Goal: Find contact information: Find contact information

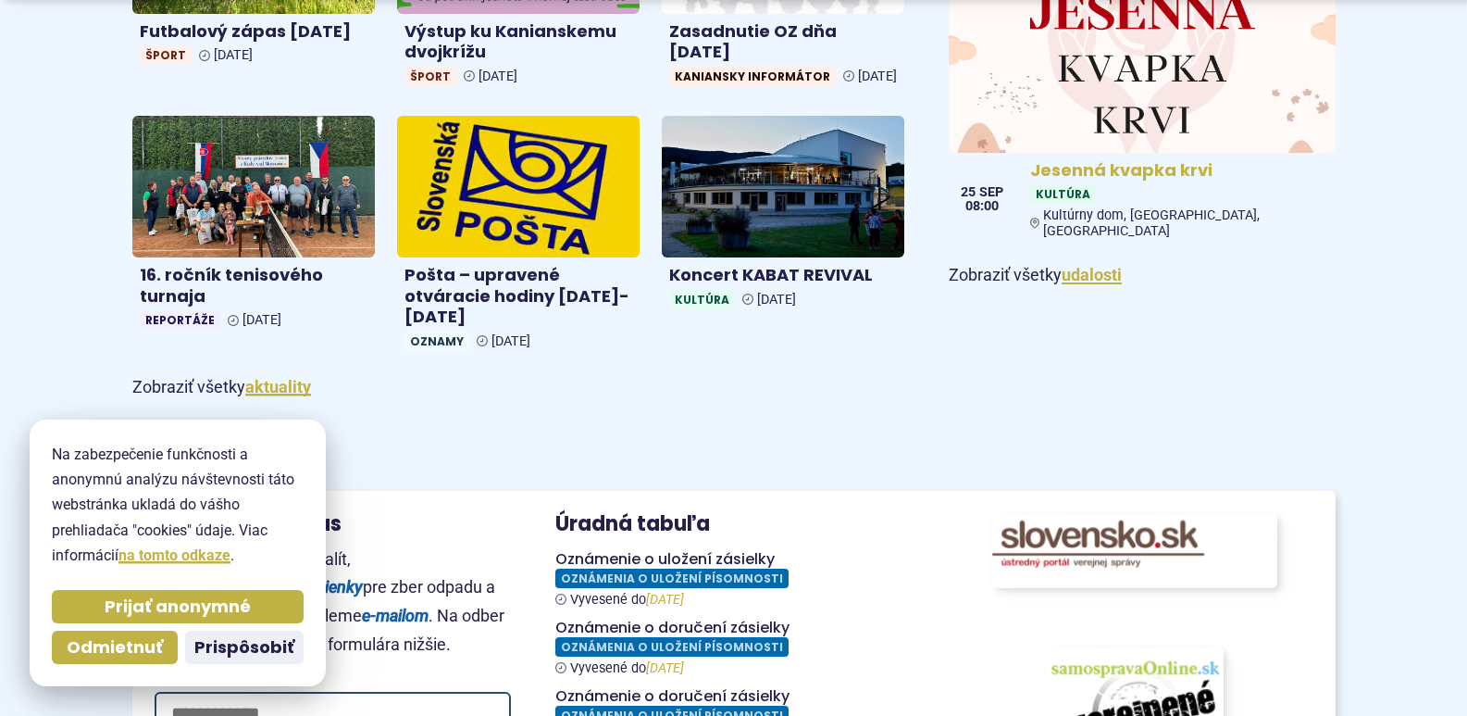
scroll to position [1203, 0]
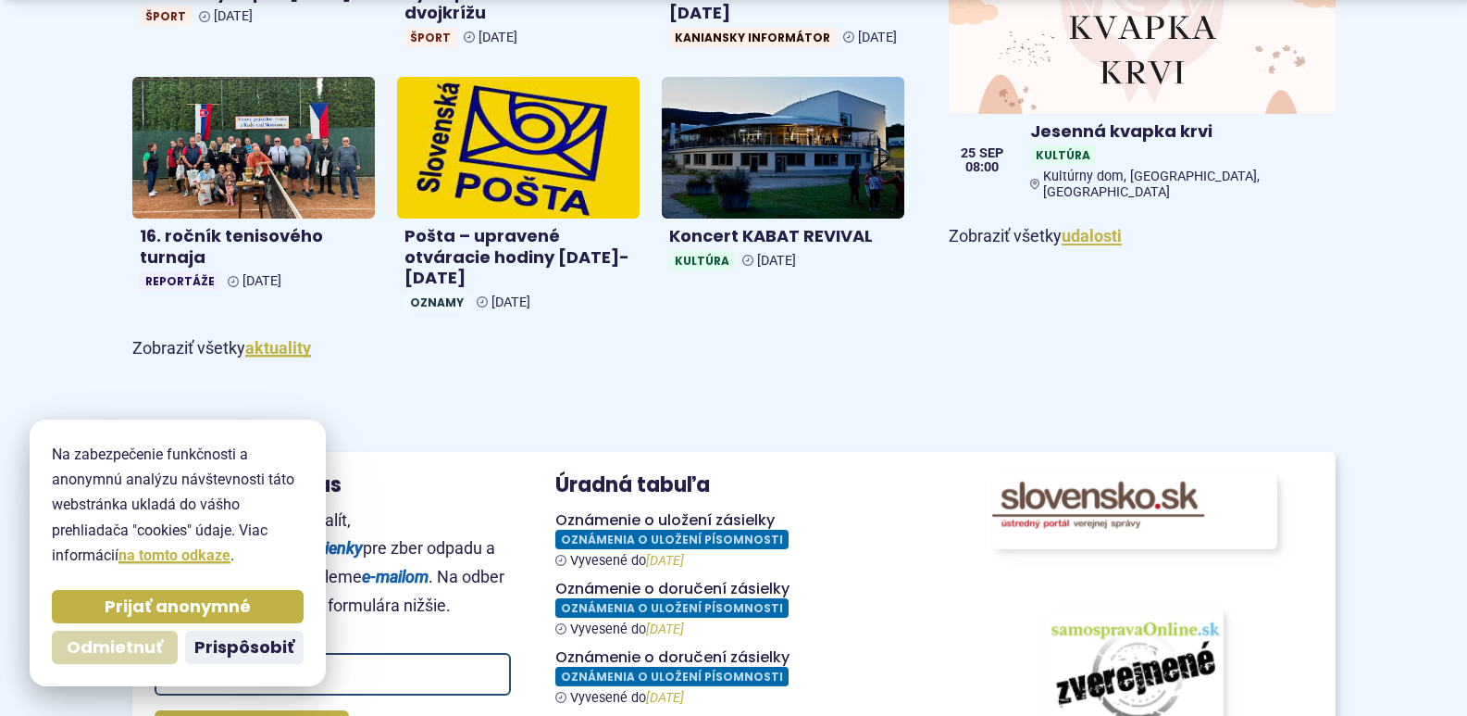
click at [121, 644] on span "Odmietnuť" at bounding box center [115, 647] width 96 height 21
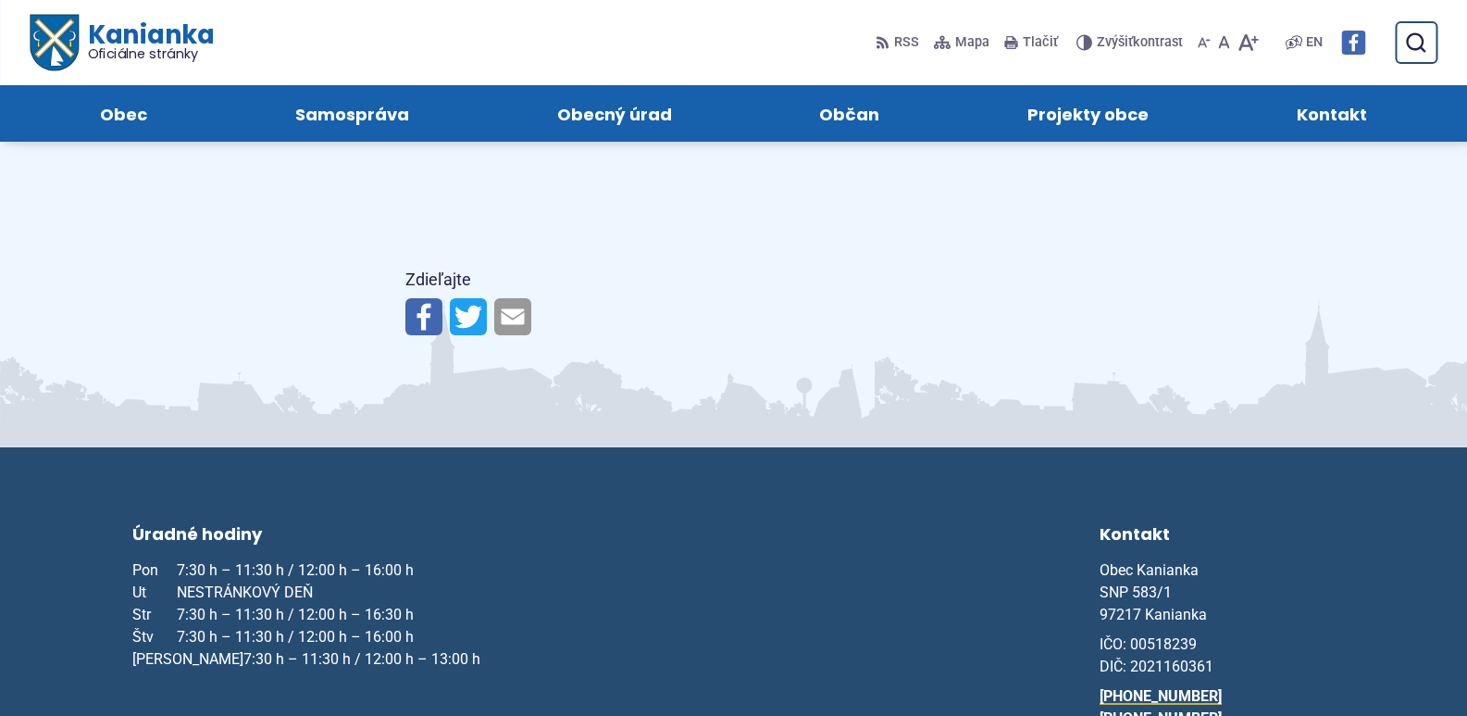
scroll to position [2013, 0]
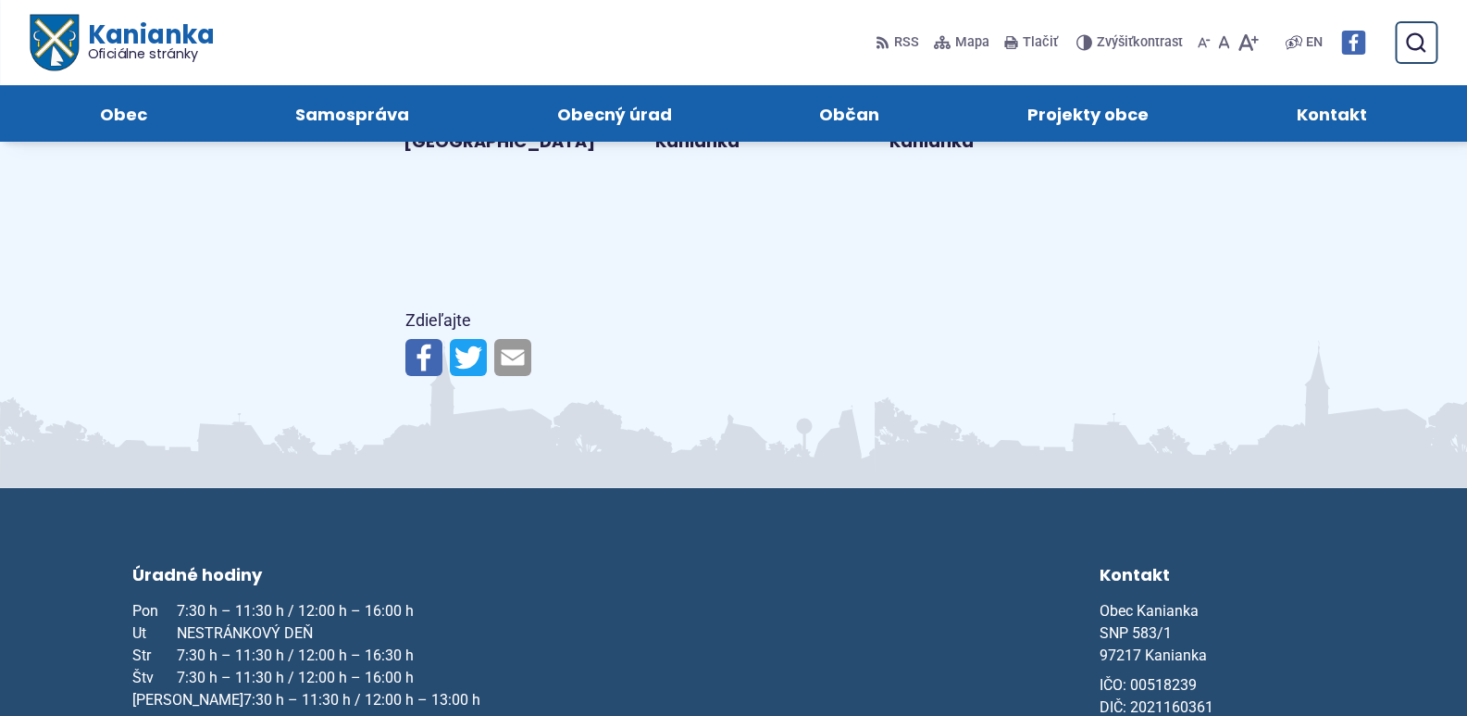
click at [1307, 122] on span "Kontakt" at bounding box center [1332, 113] width 70 height 56
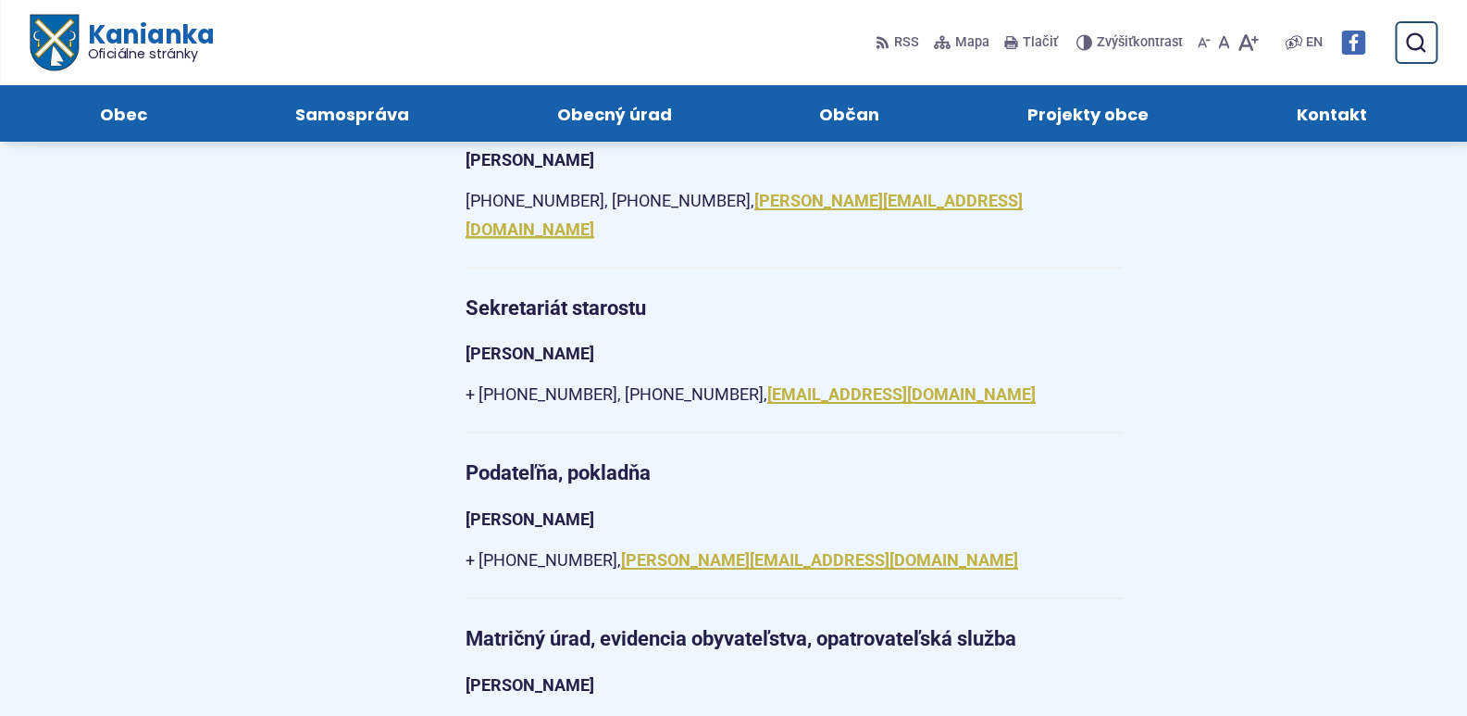
scroll to position [1296, 0]
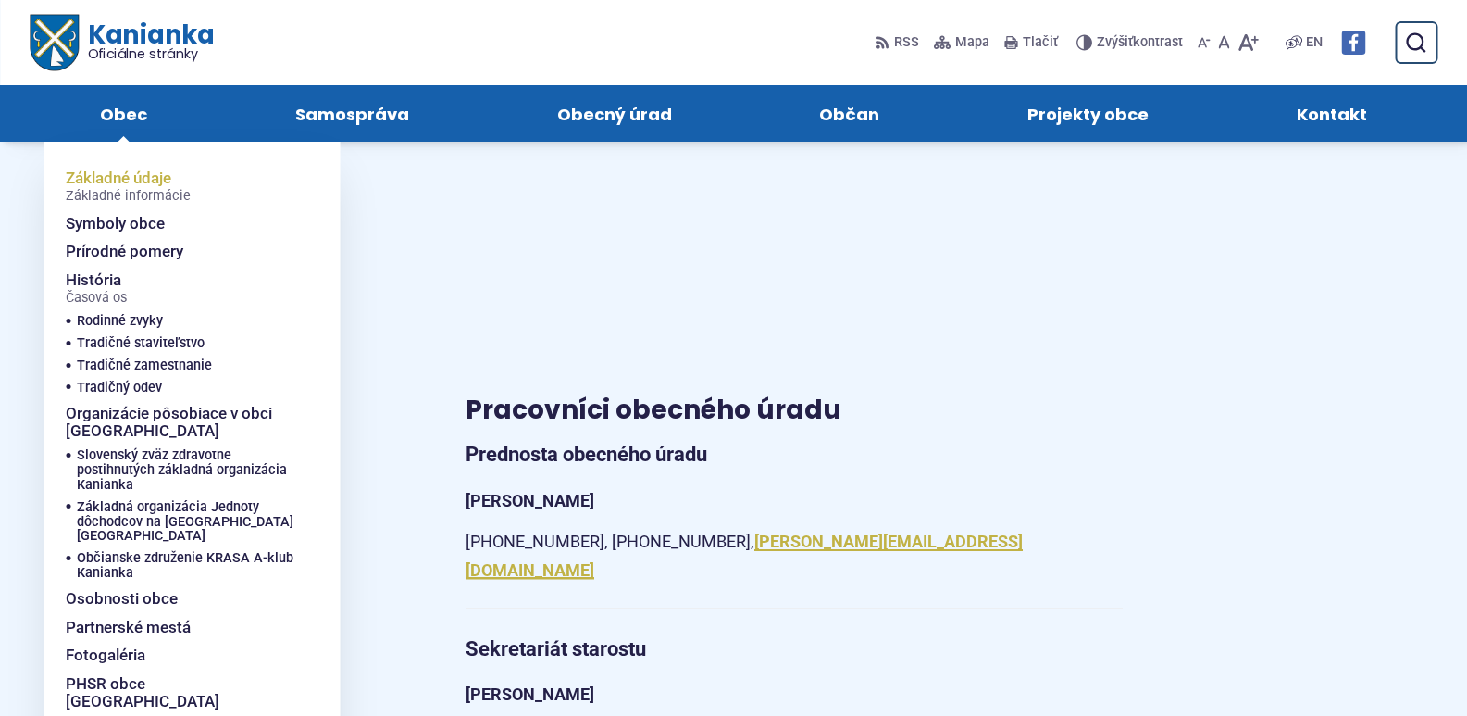
click at [111, 181] on span "Základné údaje Základné informácie" at bounding box center [128, 186] width 125 height 45
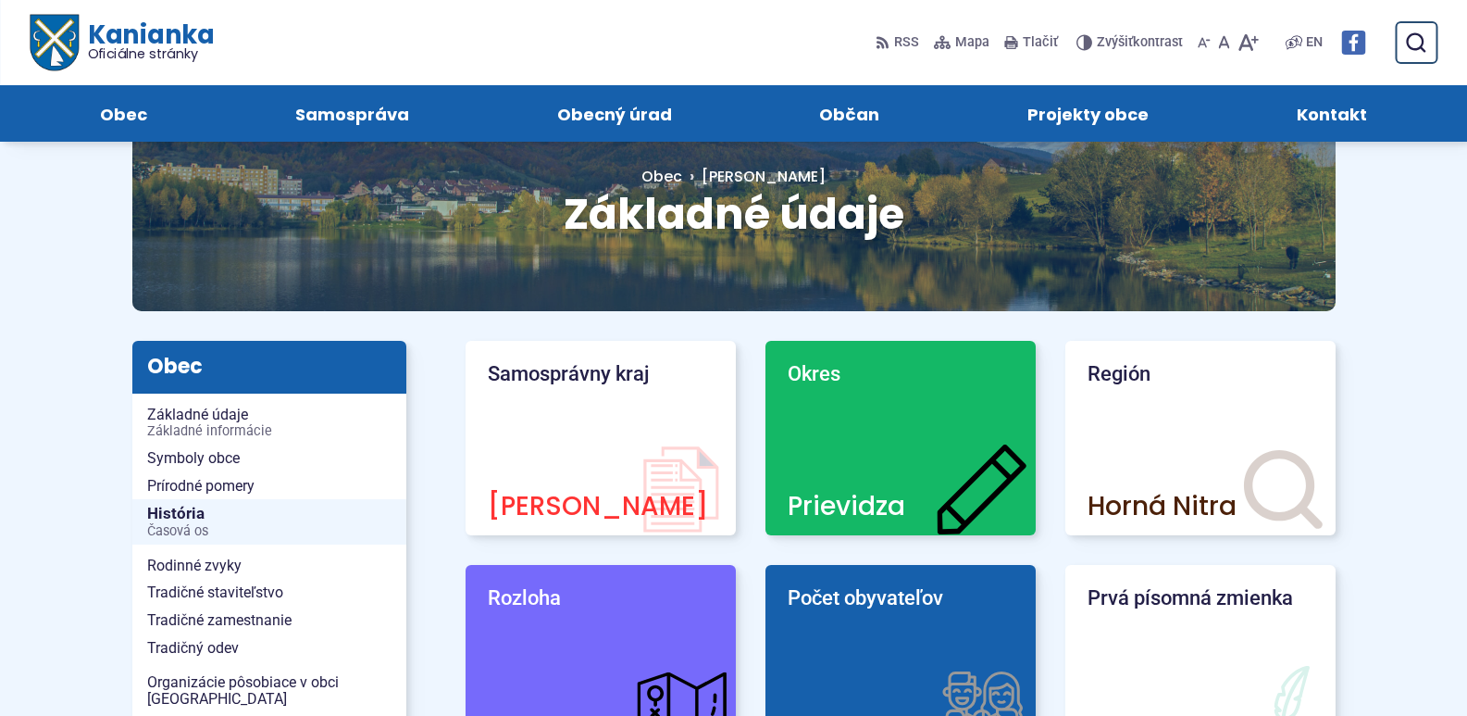
scroll to position [93, 0]
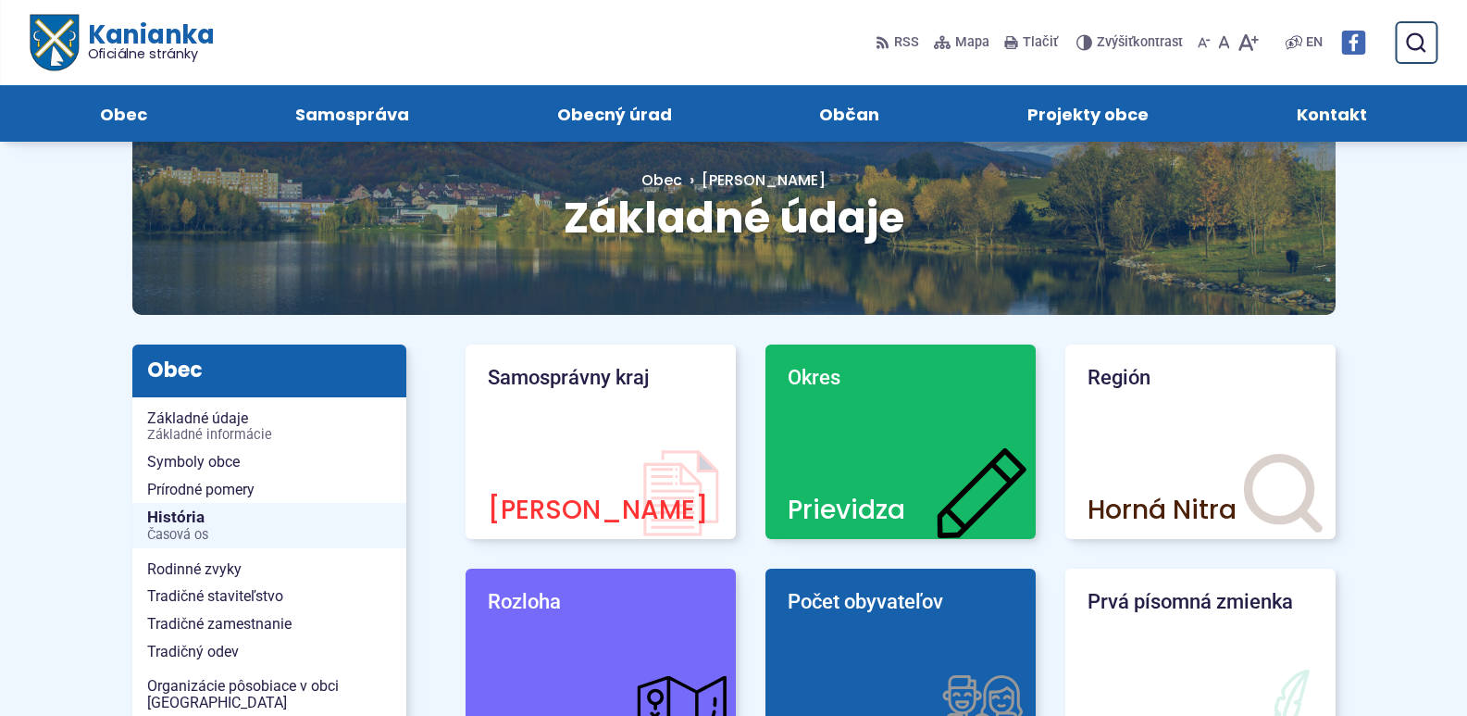
click at [1327, 117] on span "Kontakt" at bounding box center [1332, 113] width 70 height 56
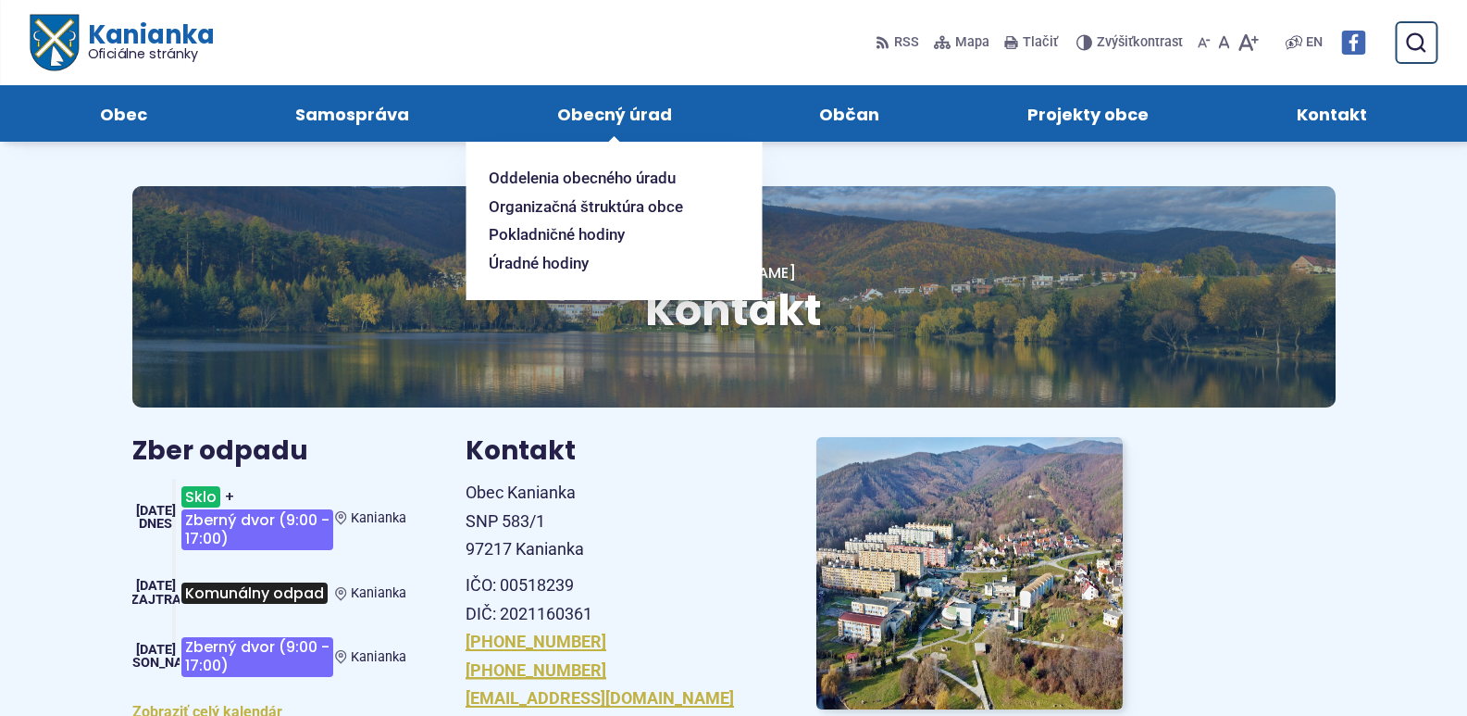
click at [640, 106] on span "Obecný úrad" at bounding box center [614, 113] width 115 height 56
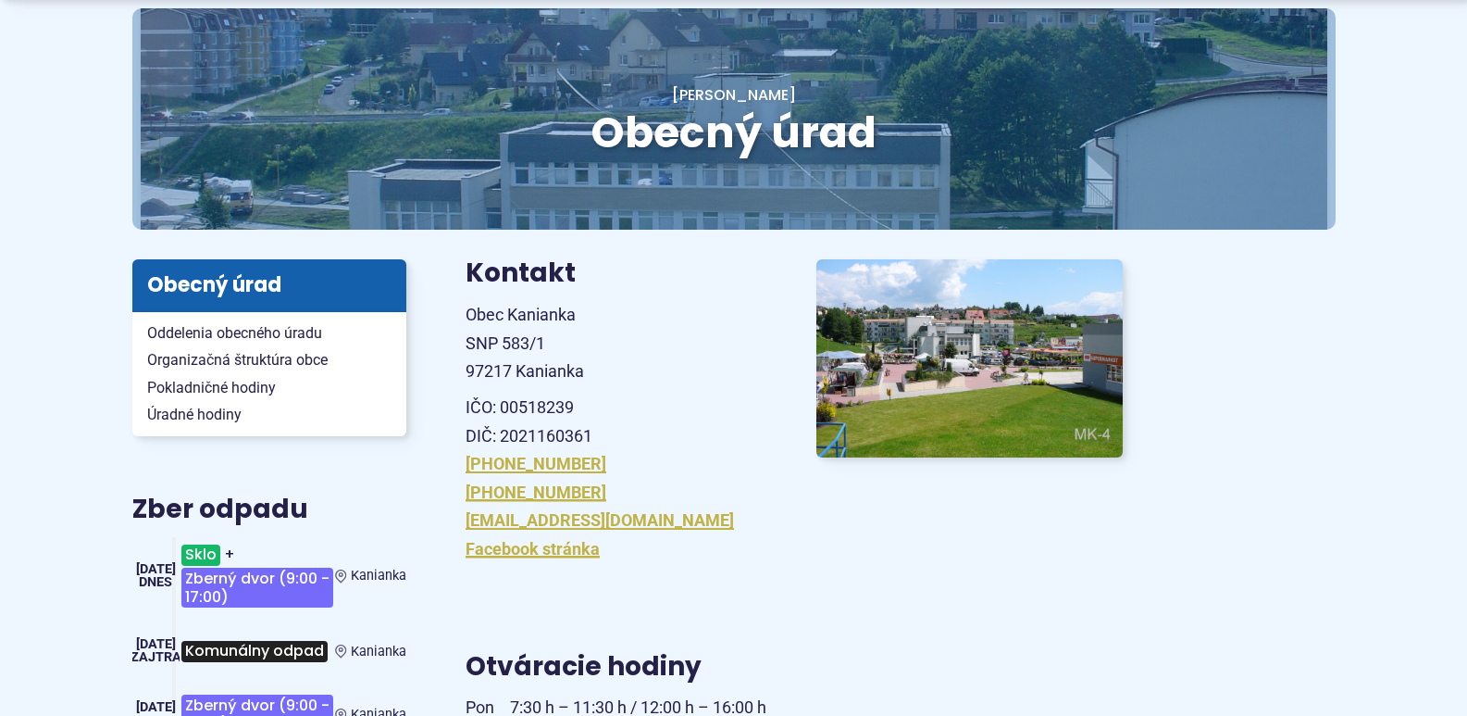
scroll to position [185, 0]
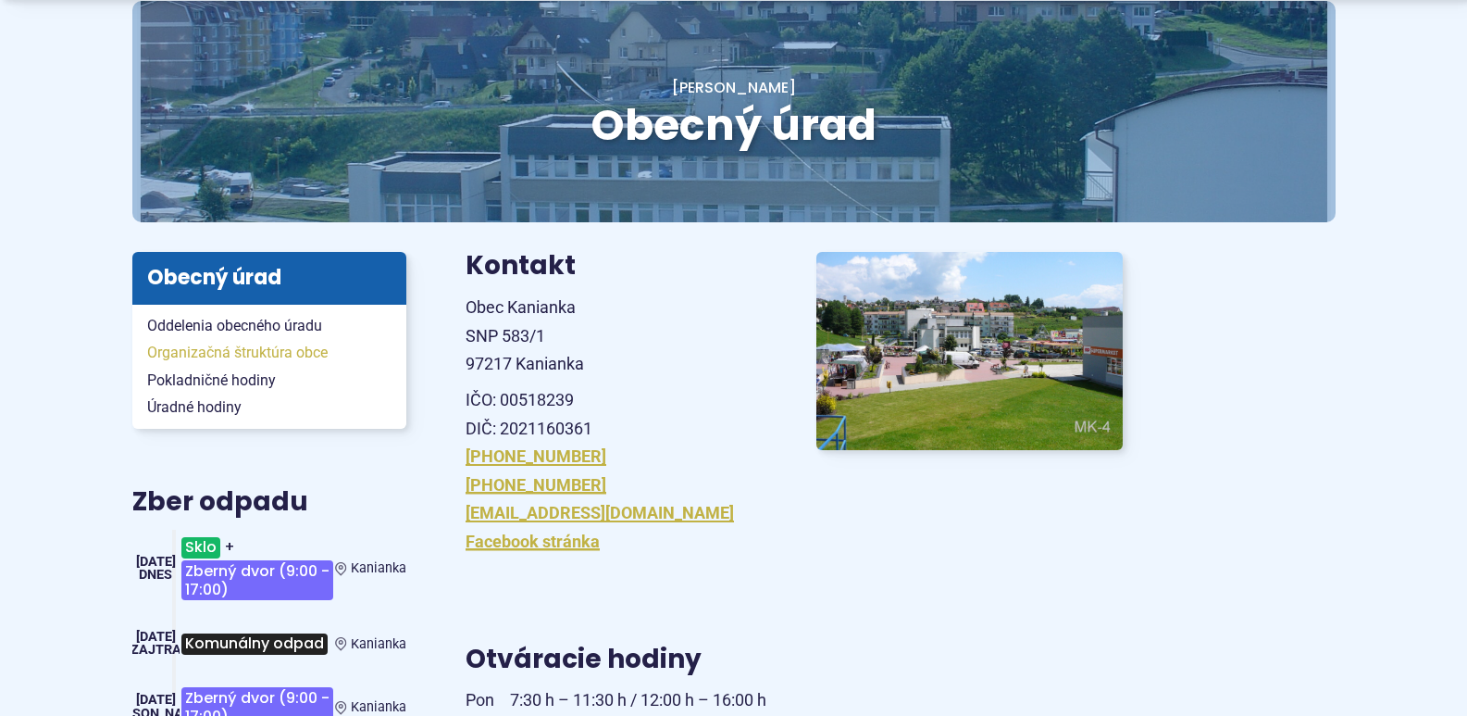
click at [190, 351] on span "Organizačná štruktúra obce" at bounding box center [269, 353] width 244 height 28
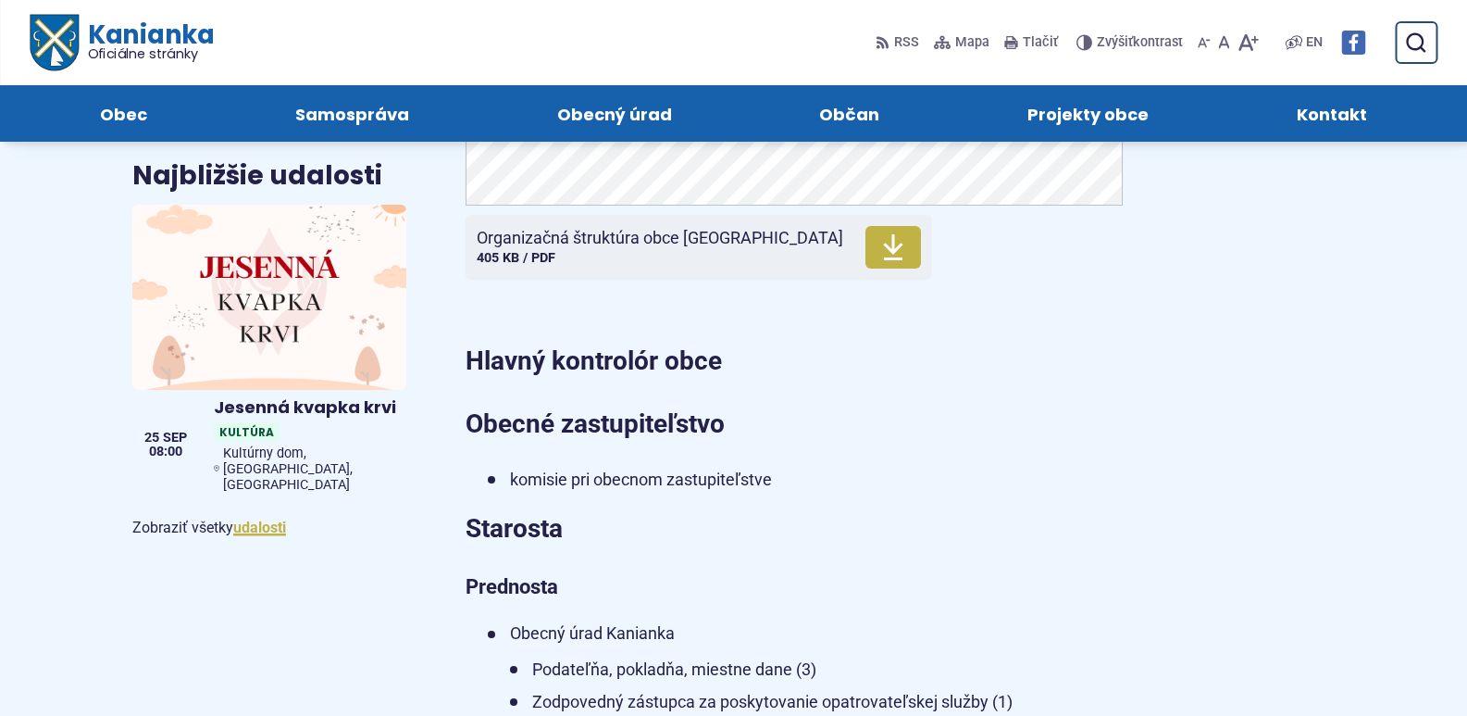
scroll to position [833, 0]
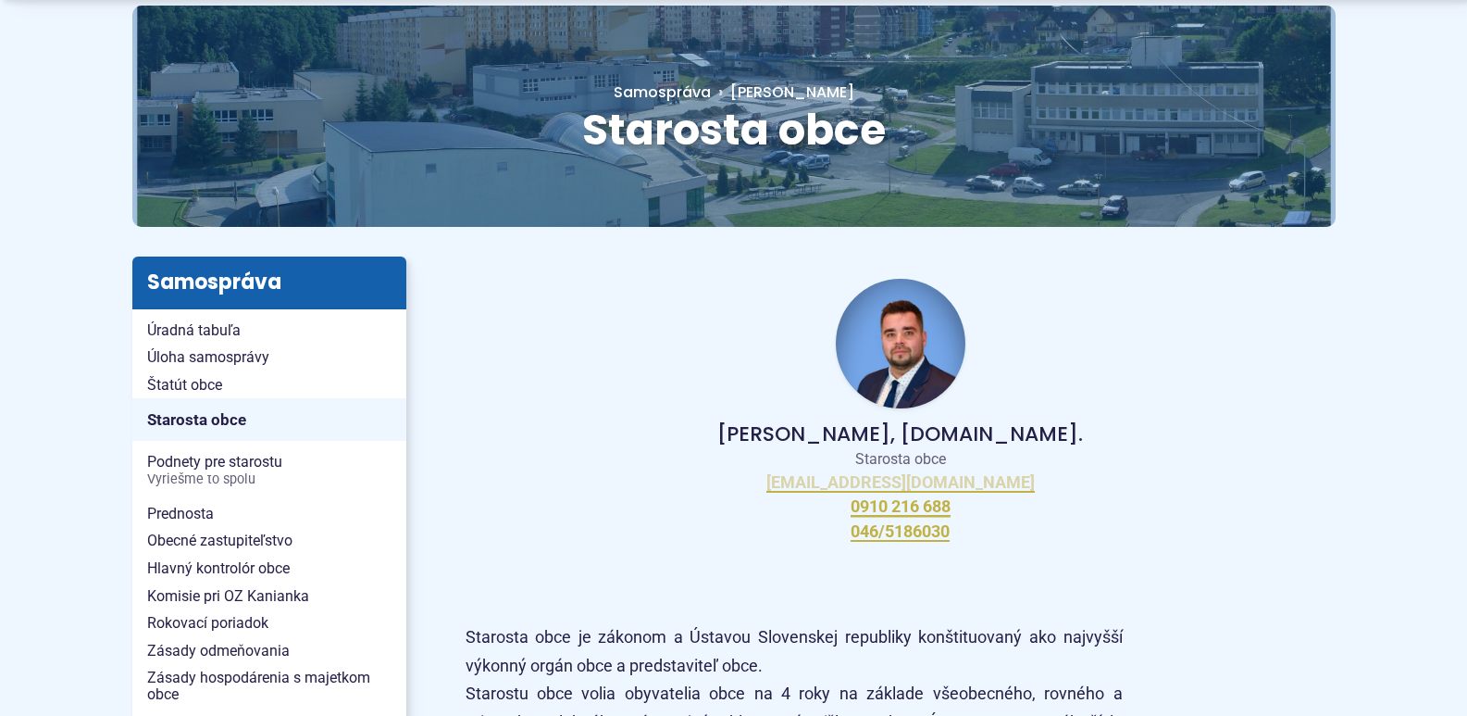
scroll to position [185, 0]
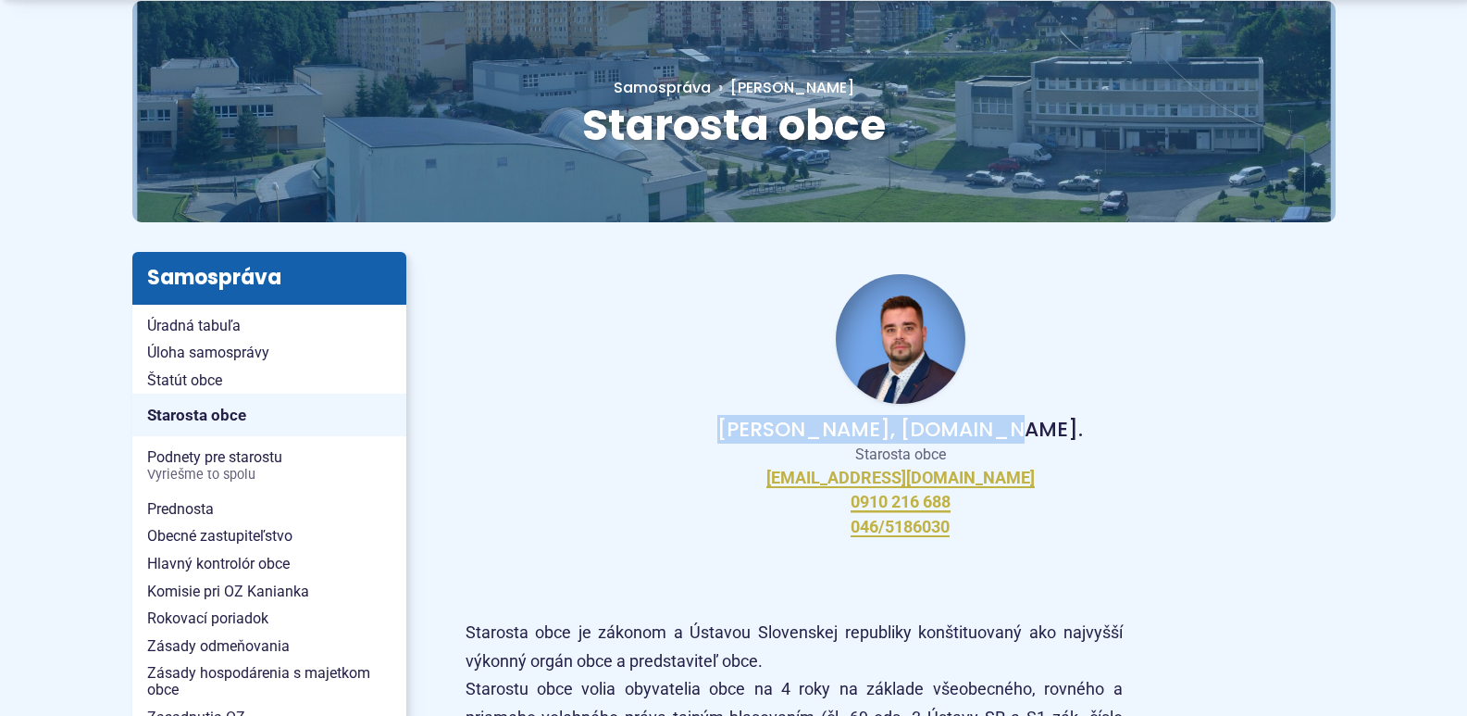
drag, startPoint x: 791, startPoint y: 429, endPoint x: 1017, endPoint y: 434, distance: 226.9
click at [1017, 434] on p "[PERSON_NAME], [DOMAIN_NAME]." at bounding box center [900, 429] width 811 height 22
copy p "[PERSON_NAME], [DOMAIN_NAME]."
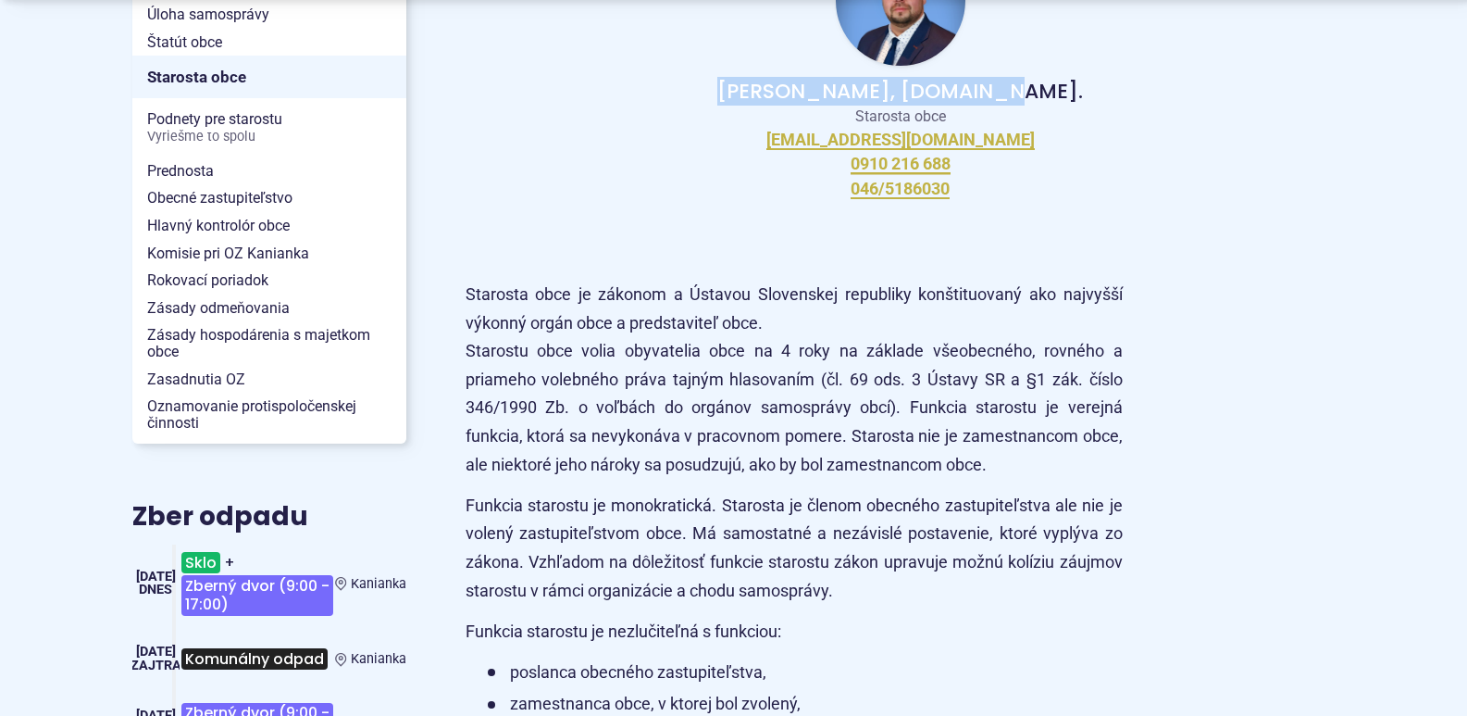
scroll to position [555, 0]
